Goal: Information Seeking & Learning: Learn about a topic

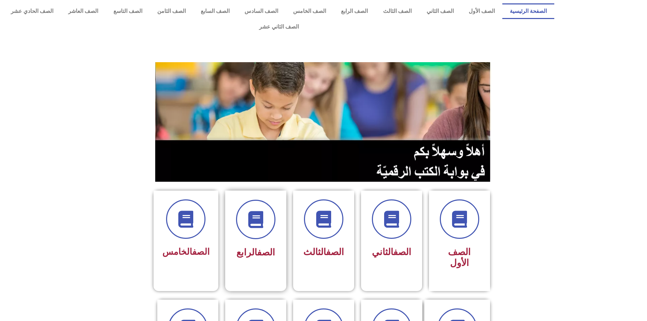
click at [272, 244] on div "الصف الرابع" at bounding box center [255, 252] width 43 height 17
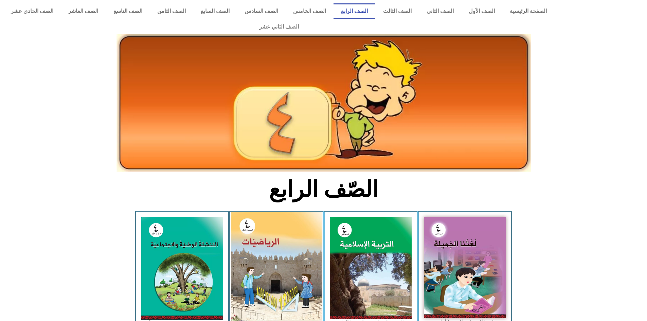
click at [269, 226] on img at bounding box center [276, 268] width 90 height 113
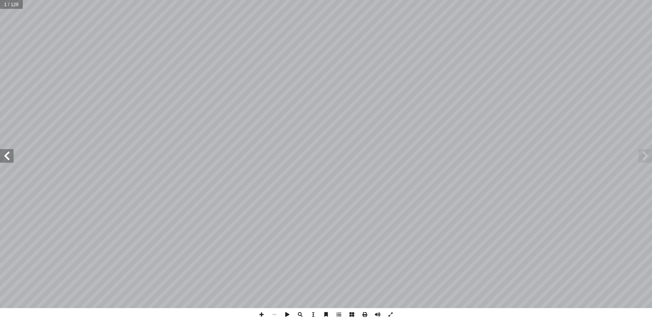
click at [7, 161] on span at bounding box center [7, 156] width 14 height 14
click at [7, 160] on span at bounding box center [7, 156] width 14 height 14
click at [7, 159] on span at bounding box center [7, 156] width 14 height 14
click at [5, 156] on span at bounding box center [7, 156] width 14 height 14
click at [5, 154] on span at bounding box center [7, 156] width 14 height 14
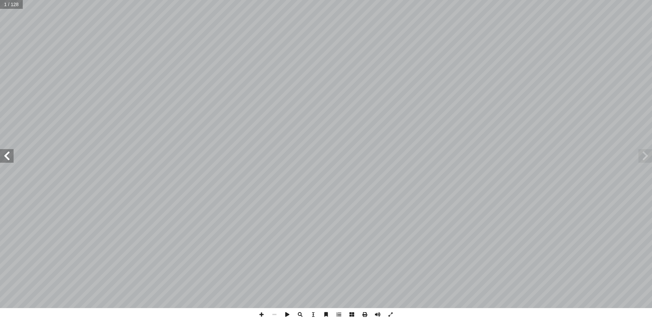
click at [5, 154] on span at bounding box center [7, 156] width 14 height 14
click at [3, 153] on span at bounding box center [7, 156] width 14 height 14
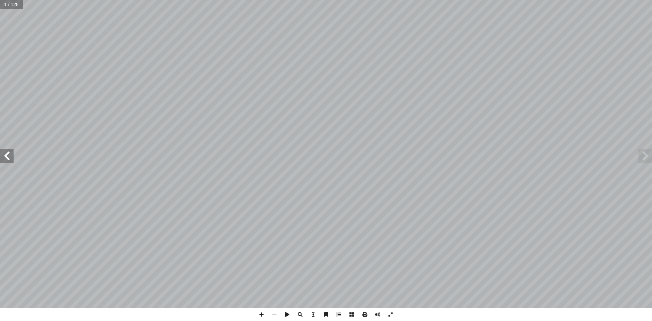
click at [2, 153] on span at bounding box center [7, 156] width 14 height 14
click at [1, 153] on span at bounding box center [7, 156] width 14 height 14
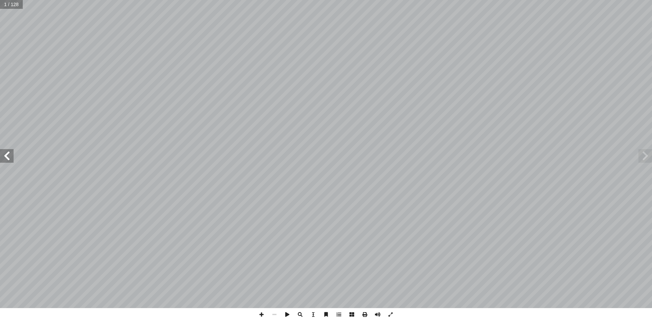
click at [1, 152] on span at bounding box center [7, 156] width 14 height 14
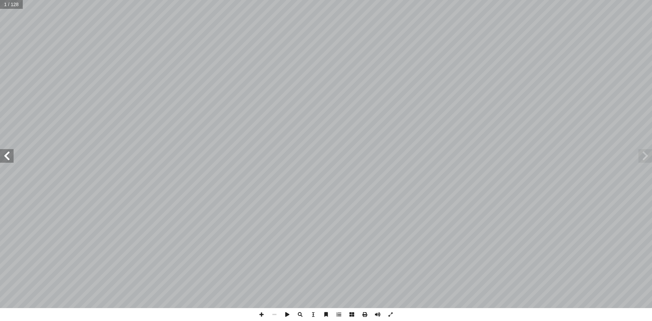
click at [1, 152] on span at bounding box center [7, 156] width 14 height 14
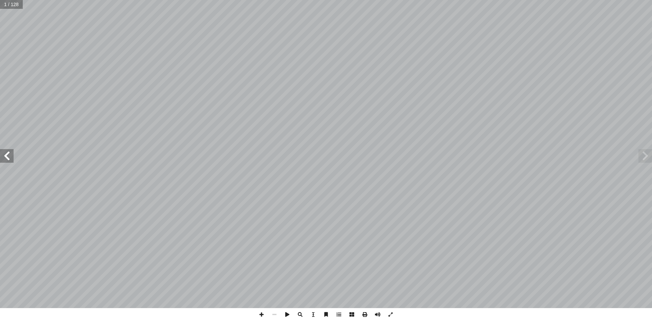
click at [1, 152] on span at bounding box center [7, 156] width 14 height 14
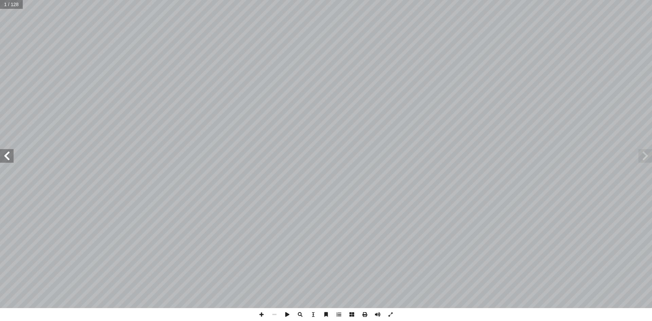
click at [1, 152] on span at bounding box center [7, 156] width 14 height 14
click at [1, 151] on span at bounding box center [7, 156] width 14 height 14
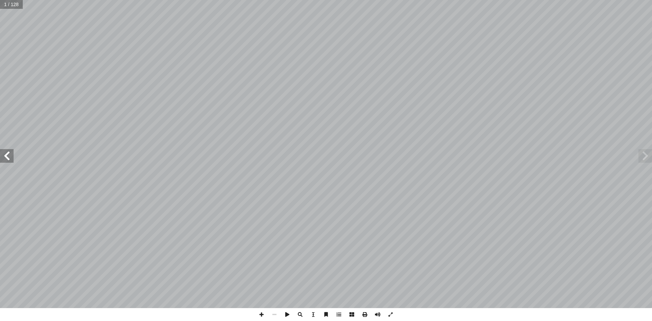
click at [1, 151] on span at bounding box center [7, 156] width 14 height 14
click at [3, 158] on span at bounding box center [7, 156] width 14 height 14
click at [4, 157] on span at bounding box center [7, 156] width 14 height 14
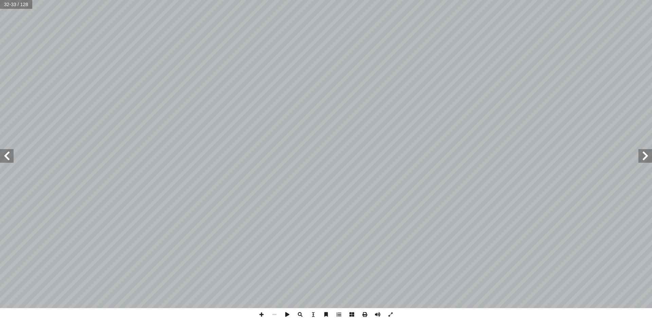
click at [5, 157] on span at bounding box center [7, 156] width 14 height 14
click at [258, 314] on span at bounding box center [261, 314] width 13 height 13
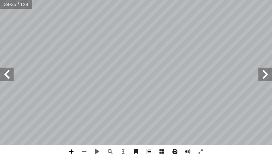
click at [72, 152] on span at bounding box center [71, 151] width 13 height 13
click at [80, 150] on span at bounding box center [84, 151] width 13 height 13
click at [69, 153] on span at bounding box center [71, 151] width 13 height 13
click at [73, 152] on span at bounding box center [71, 151] width 13 height 13
click at [10, 78] on span at bounding box center [7, 75] width 14 height 14
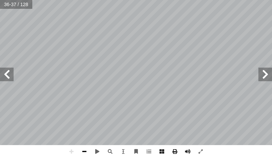
click at [85, 150] on span at bounding box center [84, 151] width 13 height 13
click at [271, 149] on div "٣ 2 ُ رس َّ الد ٣ تلاف ْ اس َ الملايين دون َ ن ْ ضم ُ رح ّ الط ساحتها ِ غ م ُ ل…" at bounding box center [136, 79] width 272 height 158
click at [248, 151] on div "٣ 2 ُ رس َّ الد ٣ تلاف ْ اس َ الملايين دون َ ن ْ ضم ُ رح ّ الط ساحتها ِ غ م ُ ل…" at bounding box center [136, 79] width 272 height 158
